Goal: Information Seeking & Learning: Learn about a topic

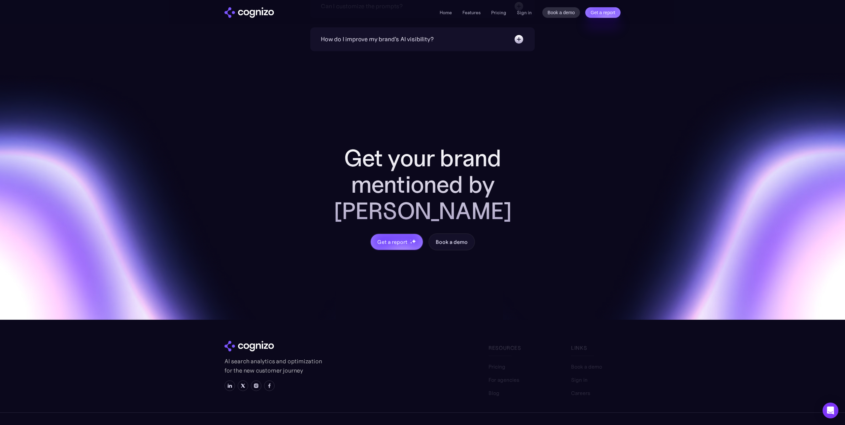
scroll to position [2632, 0]
drag, startPoint x: 321, startPoint y: 336, endPoint x: 225, endPoint y: 335, distance: 96.1
click at [225, 357] on p "AI search analytics and optimization for the new customer journey" at bounding box center [274, 366] width 99 height 18
copy p "AI search analytics and optimization"
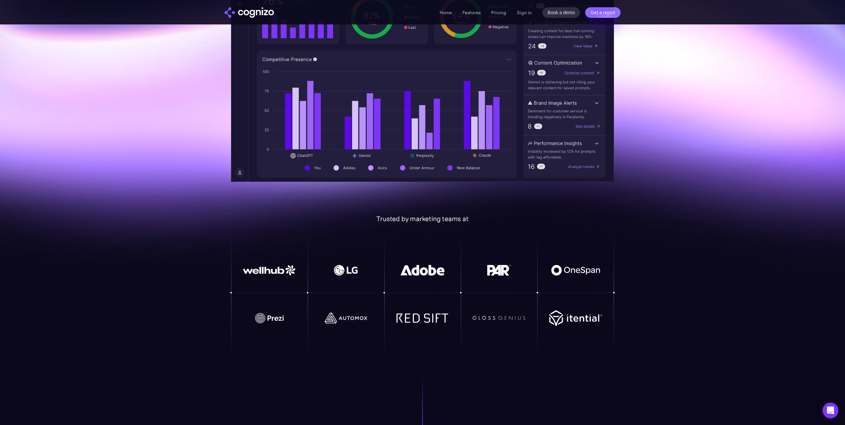
scroll to position [0, 0]
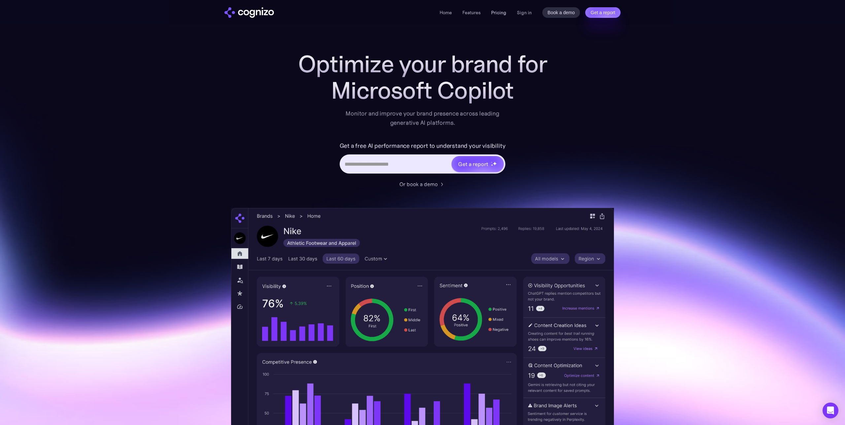
click at [501, 13] on link "Pricing" at bounding box center [498, 13] width 15 height 6
click at [499, 12] on link "Pricing" at bounding box center [498, 13] width 15 height 6
